Goal: Check status: Check status

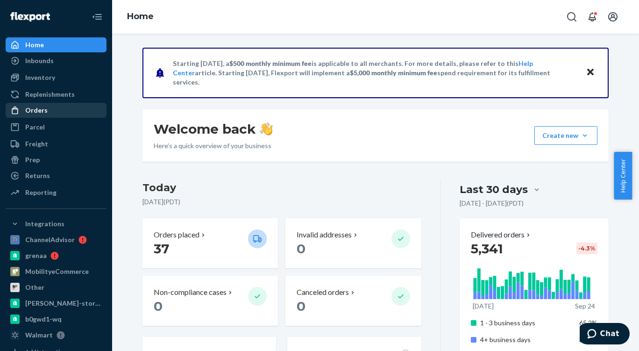
click at [16, 110] on icon at bounding box center [14, 110] width 9 height 9
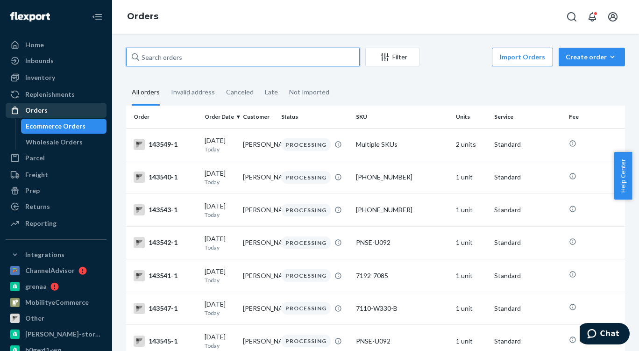
click at [166, 55] on input "text" at bounding box center [242, 57] width 233 height 19
paste input "132881"
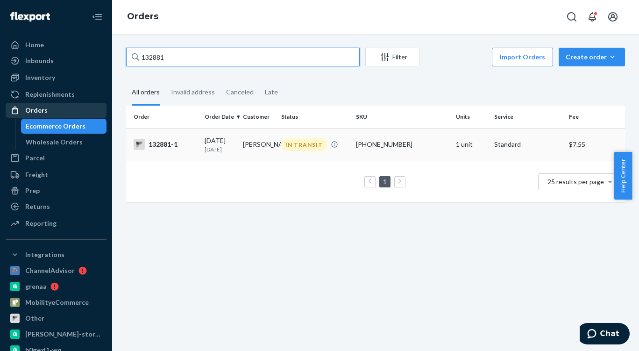
type input "132881"
click at [163, 154] on td "132881-1" at bounding box center [163, 144] width 75 height 33
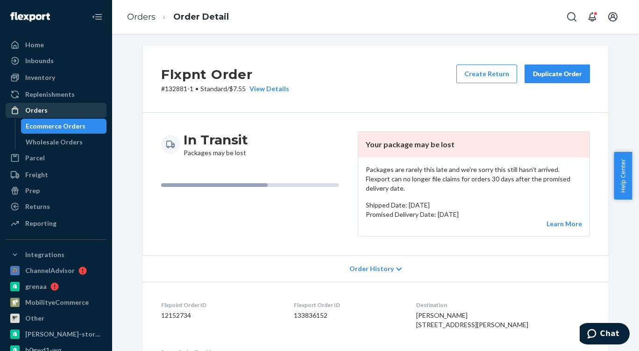
scroll to position [0, 0]
